Goal: Information Seeking & Learning: Learn about a topic

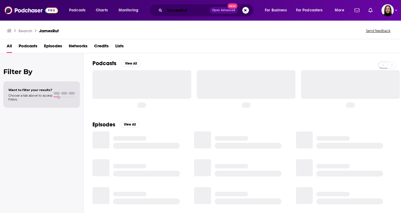
click at [173, 13] on input "JamesRuf" at bounding box center [186, 10] width 45 height 9
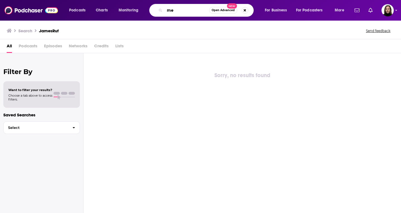
type input "m"
type input "[PERSON_NAME]"
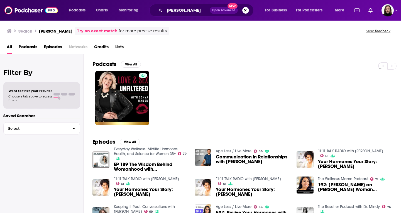
click at [26, 46] on span "Podcasts" at bounding box center [28, 47] width 19 height 11
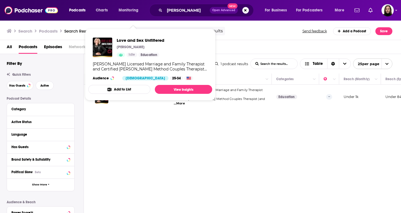
click at [105, 93] on button "Add to List" at bounding box center [119, 89] width 62 height 9
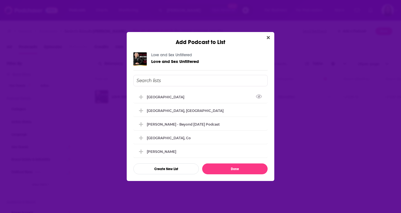
click at [267, 38] on icon "Close" at bounding box center [268, 37] width 3 height 3
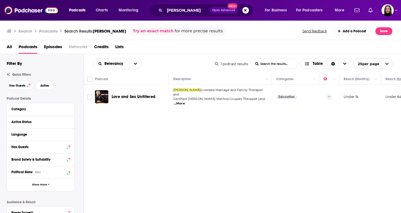
click at [159, 99] on div "Love and Sex Unfiltered" at bounding box center [141, 96] width 58 height 13
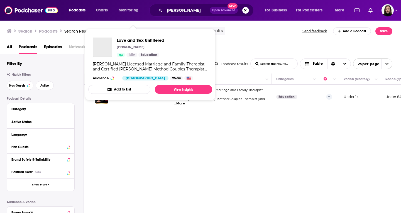
click at [137, 92] on button "Add to List" at bounding box center [119, 89] width 62 height 9
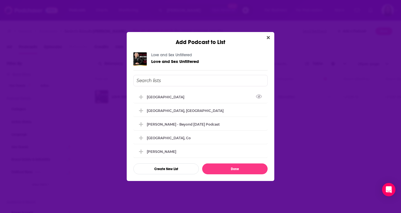
drag, startPoint x: 174, startPoint y: 62, endPoint x: 179, endPoint y: 61, distance: 4.9
click at [174, 62] on span "Love and Sex Unfiltered" at bounding box center [175, 61] width 48 height 5
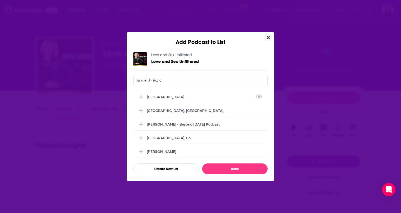
click at [269, 38] on icon "Close" at bounding box center [268, 37] width 3 height 3
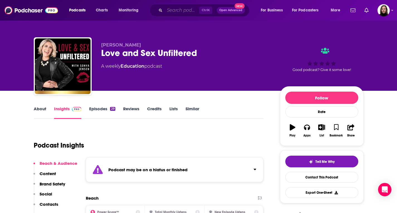
click at [179, 12] on input "Search podcasts, credits, & more..." at bounding box center [181, 10] width 35 height 9
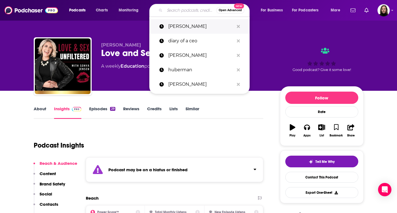
click at [182, 28] on p "[PERSON_NAME]" at bounding box center [201, 26] width 66 height 14
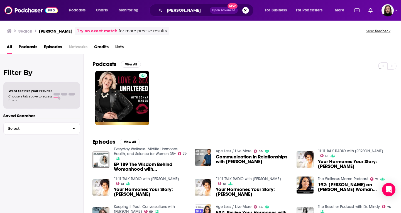
click at [350, 190] on span "192: [PERSON_NAME] on [PERSON_NAME] Woman Syndrome & Balancing Hormones" at bounding box center [355, 186] width 74 height 9
click at [102, 44] on span "Credits" at bounding box center [101, 47] width 14 height 11
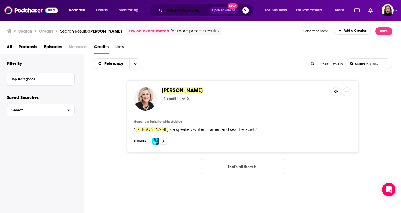
click at [201, 10] on input "[PERSON_NAME]" at bounding box center [186, 10] width 45 height 9
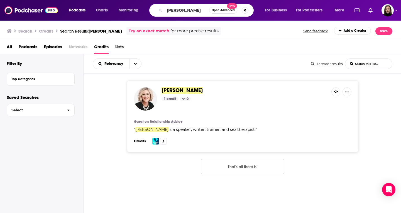
click at [222, 9] on span "Open Advanced" at bounding box center [223, 10] width 23 height 3
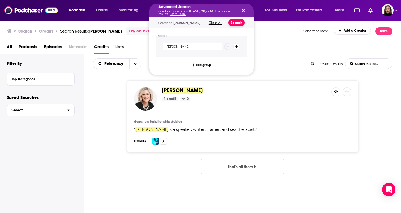
click at [234, 22] on button "Search" at bounding box center [236, 22] width 16 height 7
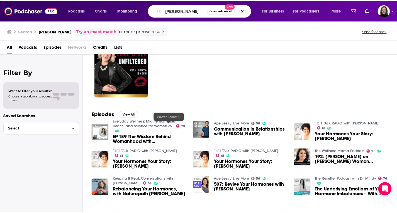
scroll to position [62, 0]
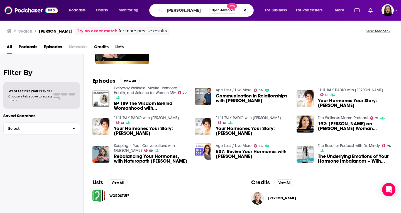
click at [141, 105] on span "EP 189 The Wisdom Behind Womanhood with [PERSON_NAME]" at bounding box center [151, 105] width 74 height 9
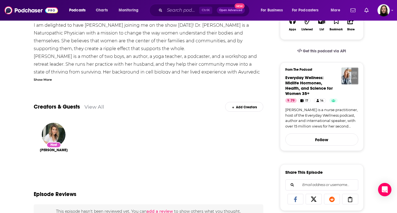
scroll to position [56, 0]
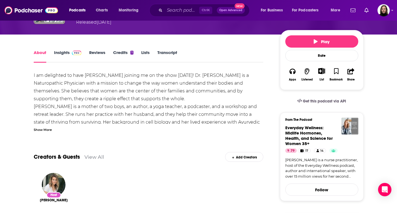
click at [46, 127] on div "Show More" at bounding box center [43, 129] width 18 height 5
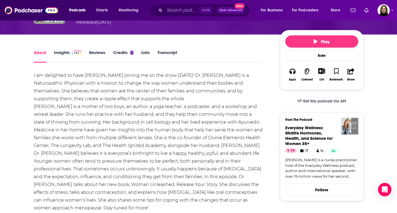
click at [121, 50] on link "Credits 1" at bounding box center [123, 56] width 20 height 13
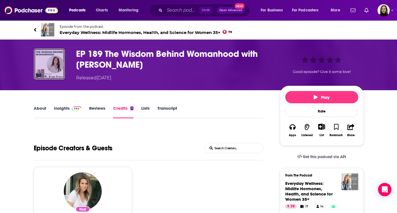
click at [50, 64] on img "EP 189 The Wisdom Behind Womanhood with Dr. Sonya Jensen" at bounding box center [49, 63] width 31 height 31
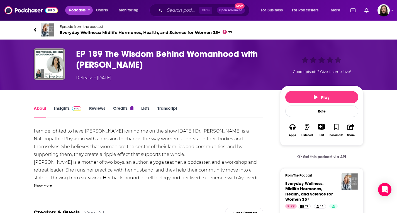
click at [74, 10] on span "Podcasts" at bounding box center [77, 10] width 16 height 8
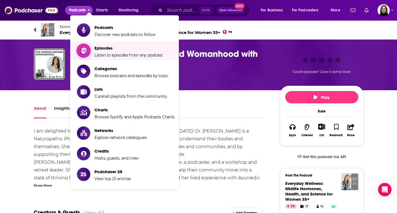
click at [121, 52] on span "Episodes Listen to episodes from any podcast" at bounding box center [128, 51] width 68 height 14
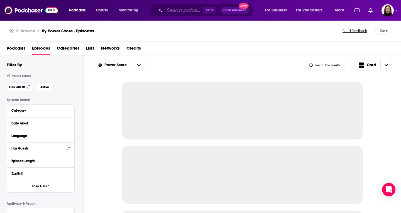
click at [170, 12] on input "Search podcasts, credits, & more..." at bounding box center [183, 10] width 39 height 9
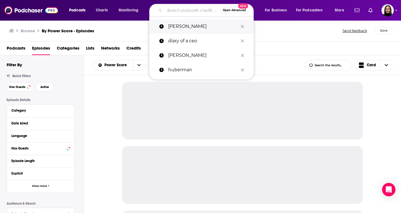
click at [190, 25] on p "[PERSON_NAME]" at bounding box center [203, 26] width 70 height 14
type input "[PERSON_NAME]"
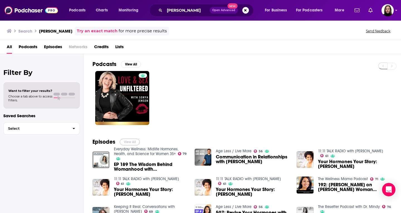
click at [130, 141] on button "View All" at bounding box center [130, 142] width 20 height 7
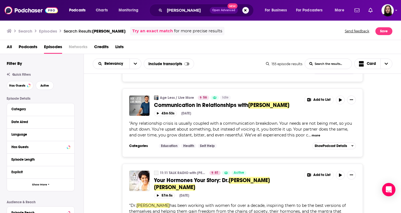
scroll to position [83, 0]
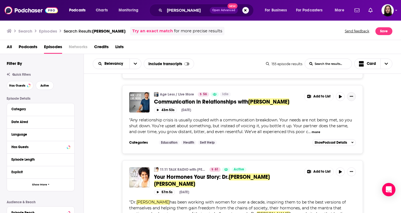
click at [352, 95] on icon "Show More Button" at bounding box center [351, 96] width 3 height 3
